Goal: Navigation & Orientation: Find specific page/section

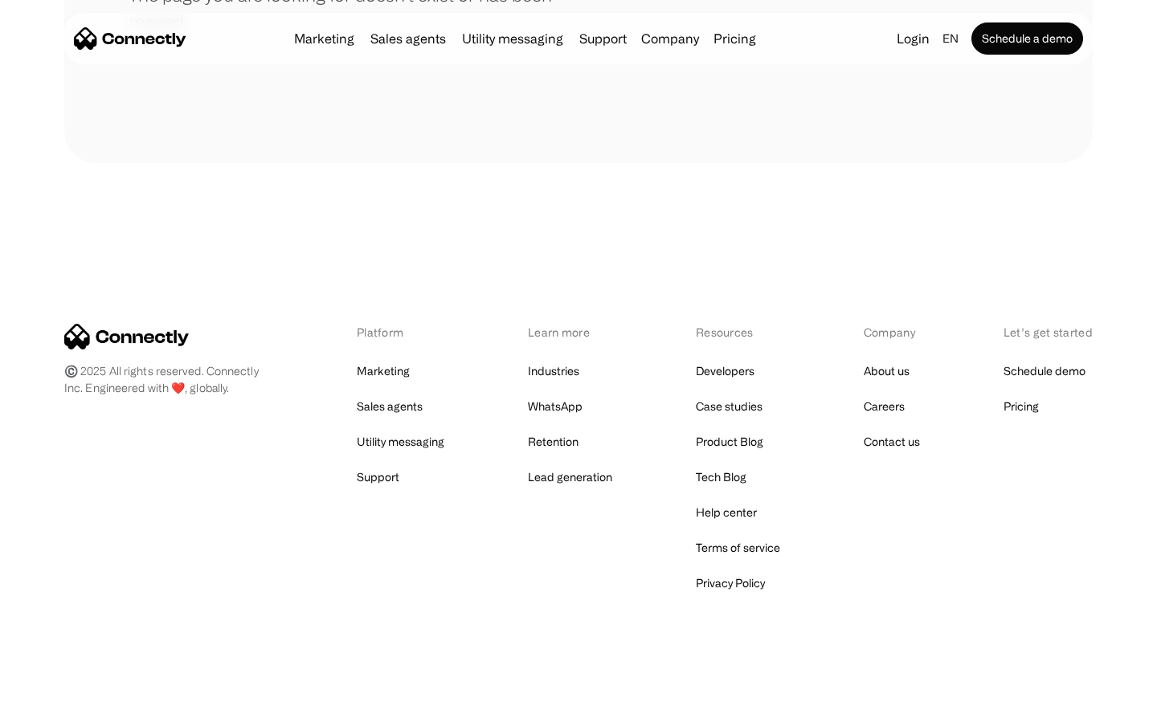
scroll to position [293, 0]
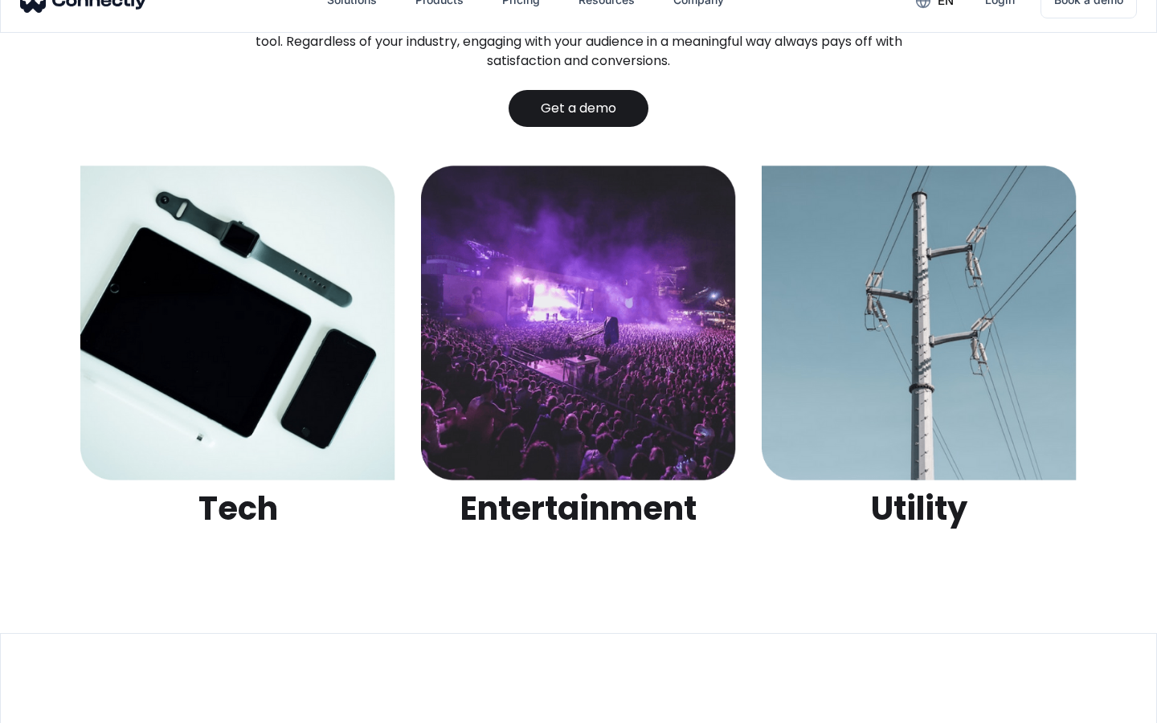
scroll to position [5070, 0]
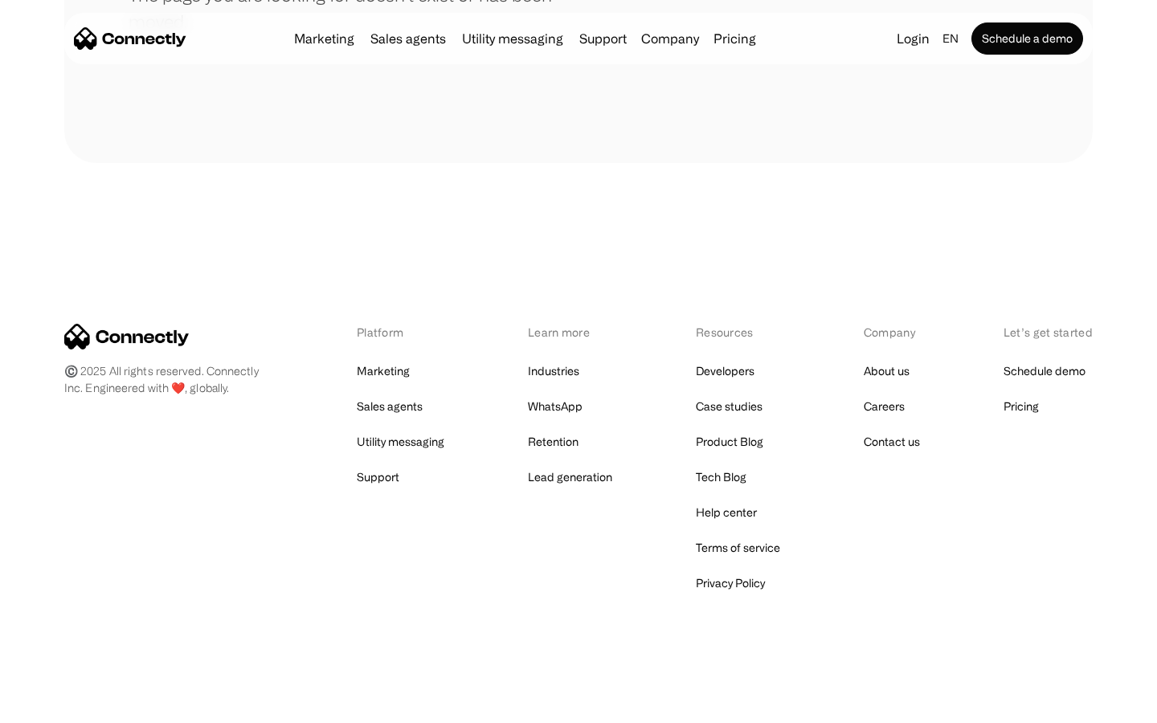
scroll to position [293, 0]
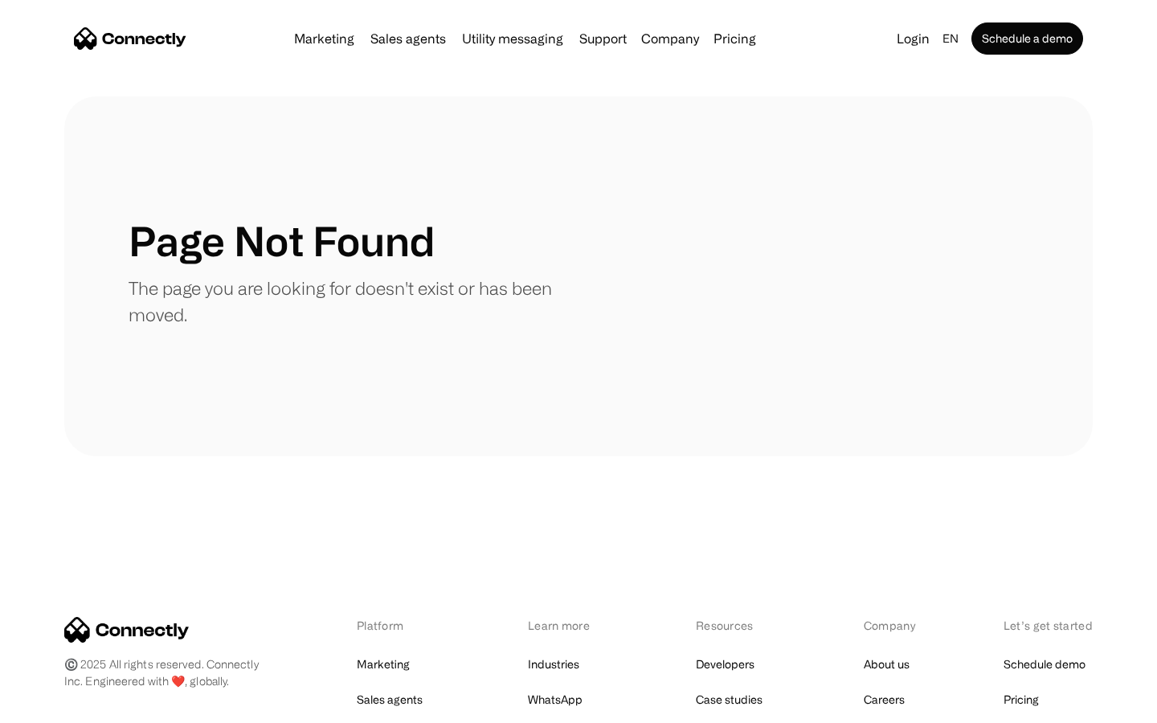
scroll to position [293, 0]
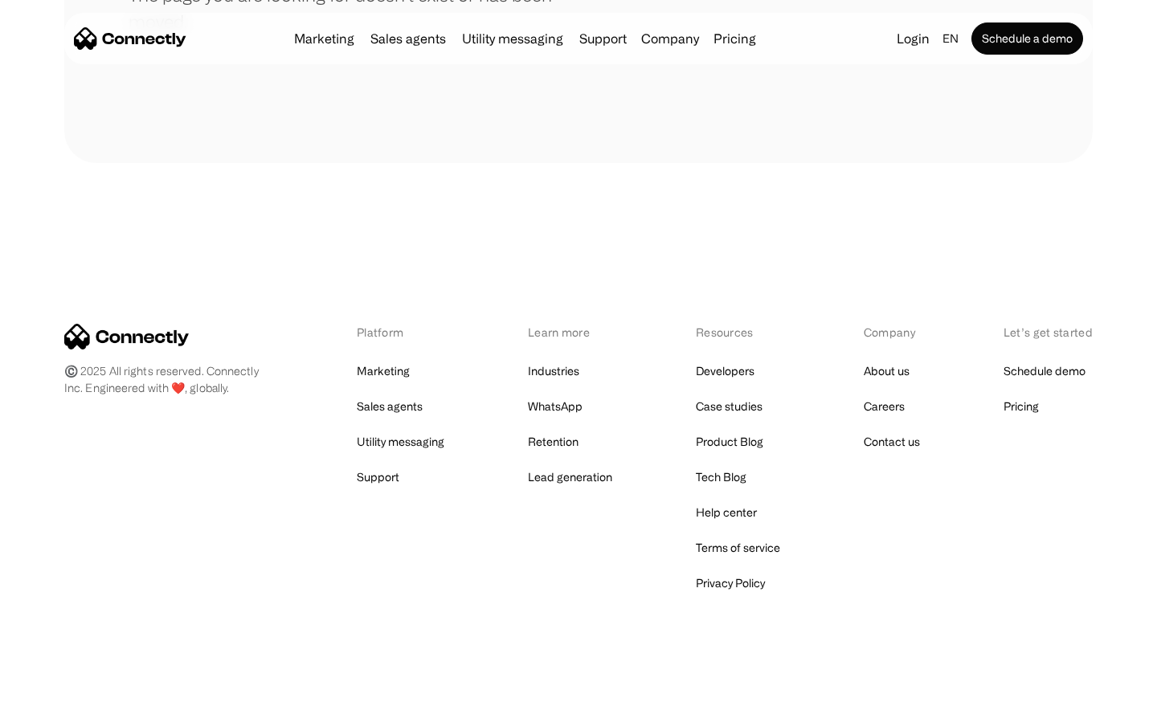
scroll to position [293, 0]
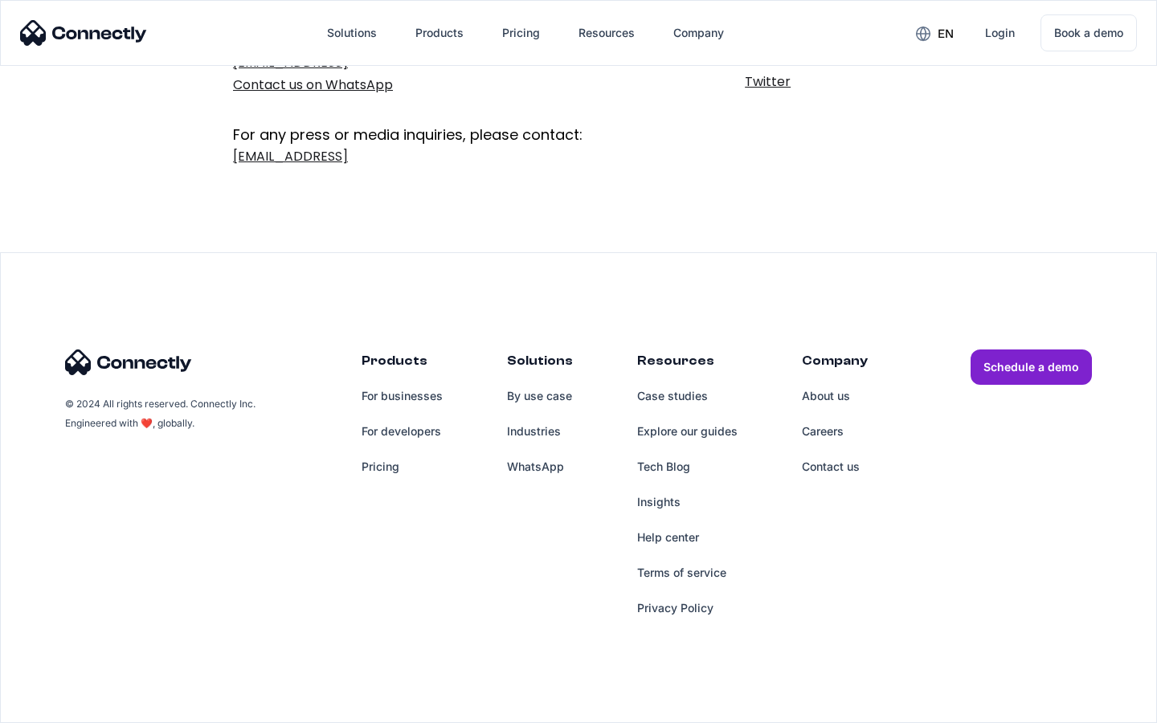
scroll to position [263, 0]
